Goal: Book appointment/travel/reservation

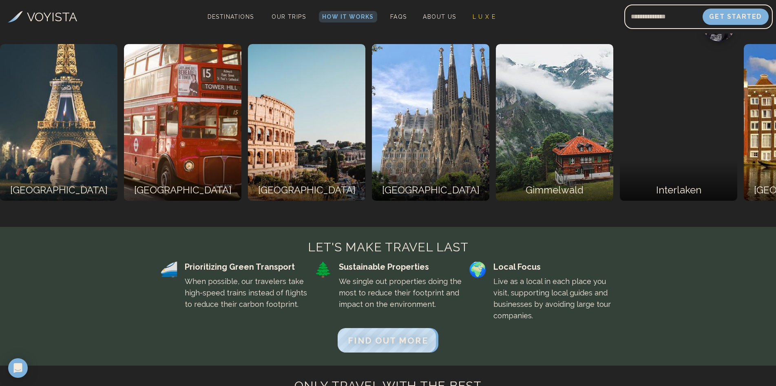
scroll to position [1672, 0]
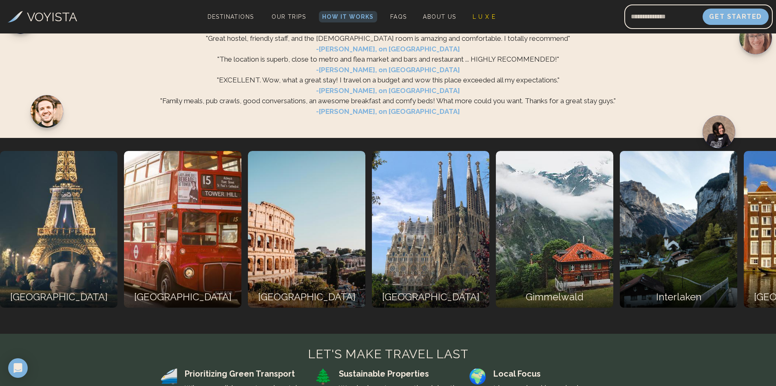
click at [609, 267] on img at bounding box center [673, 229] width 129 height 172
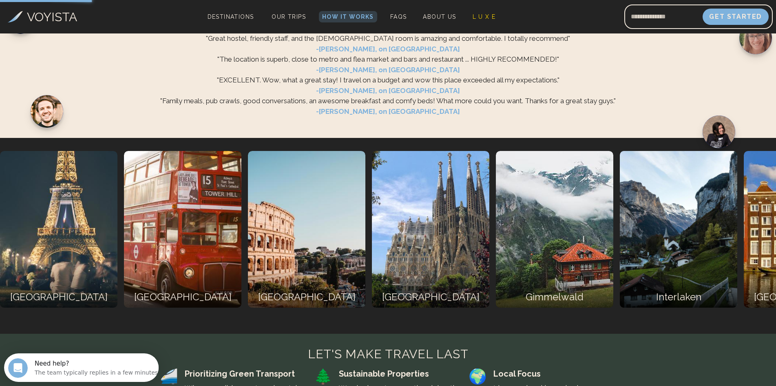
scroll to position [0, 0]
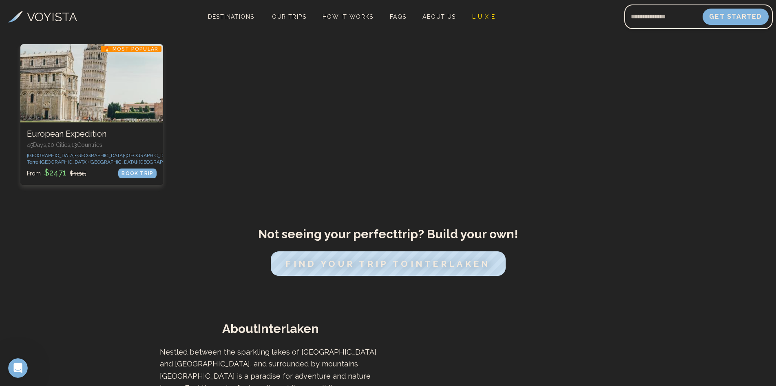
scroll to position [653, 0]
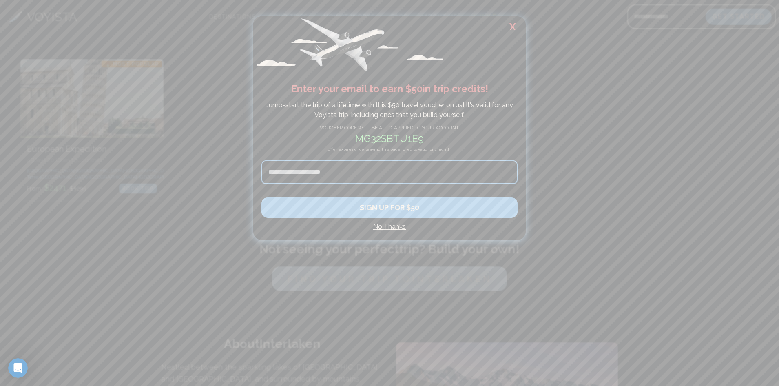
click at [508, 22] on h2 "X" at bounding box center [513, 26] width 26 height 21
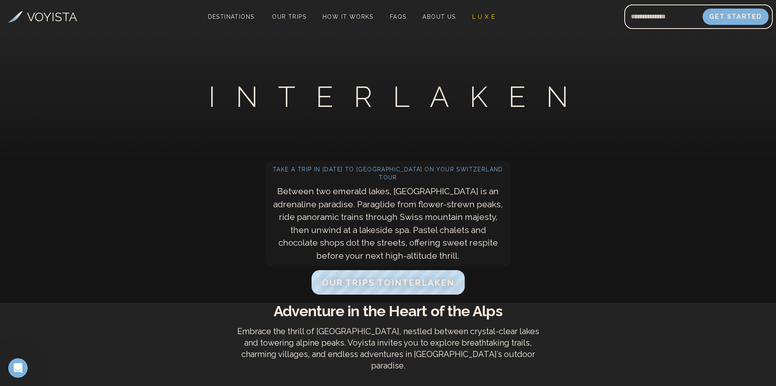
scroll to position [0, 0]
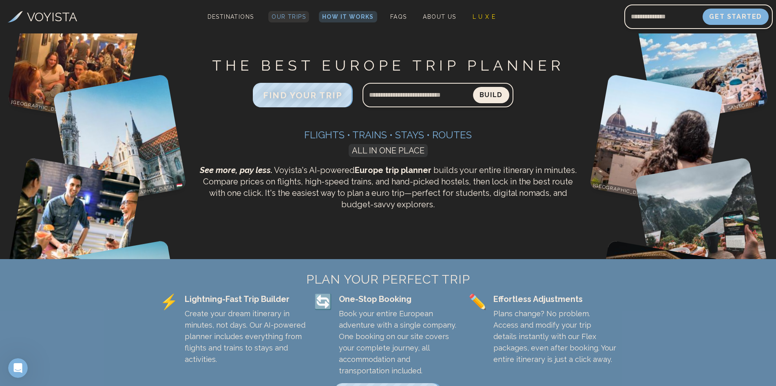
click at [296, 17] on span "Our Trips" at bounding box center [289, 16] width 34 height 7
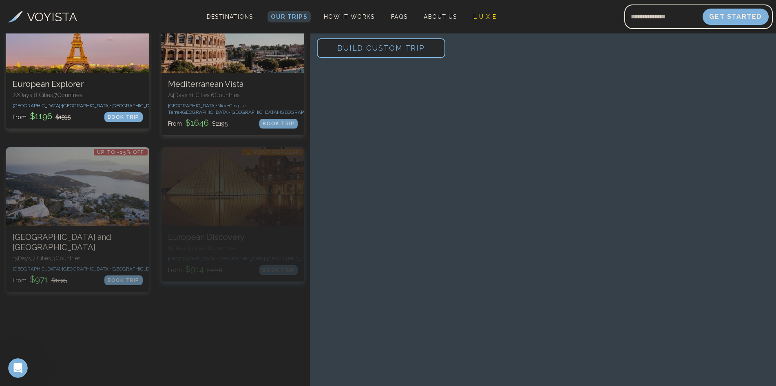
scroll to position [204, 0]
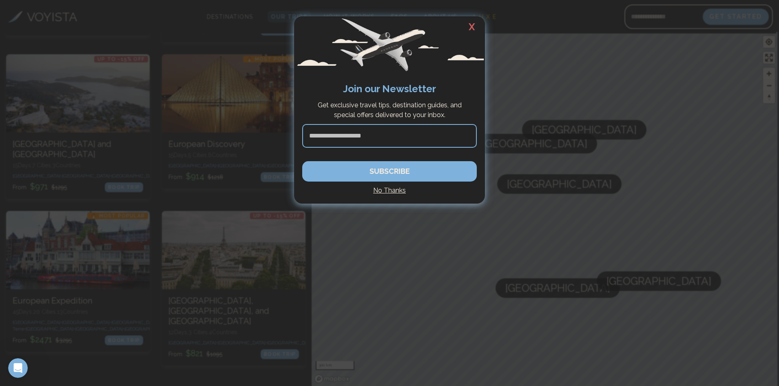
click at [403, 187] on h4 "No Thanks" at bounding box center [389, 191] width 175 height 10
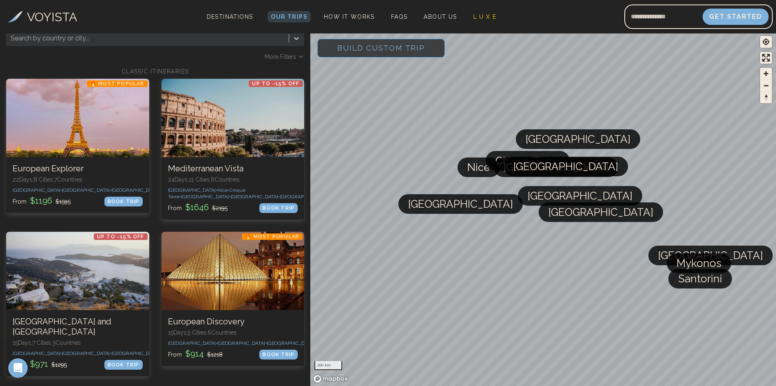
scroll to position [41, 0]
